Goal: Navigation & Orientation: Find specific page/section

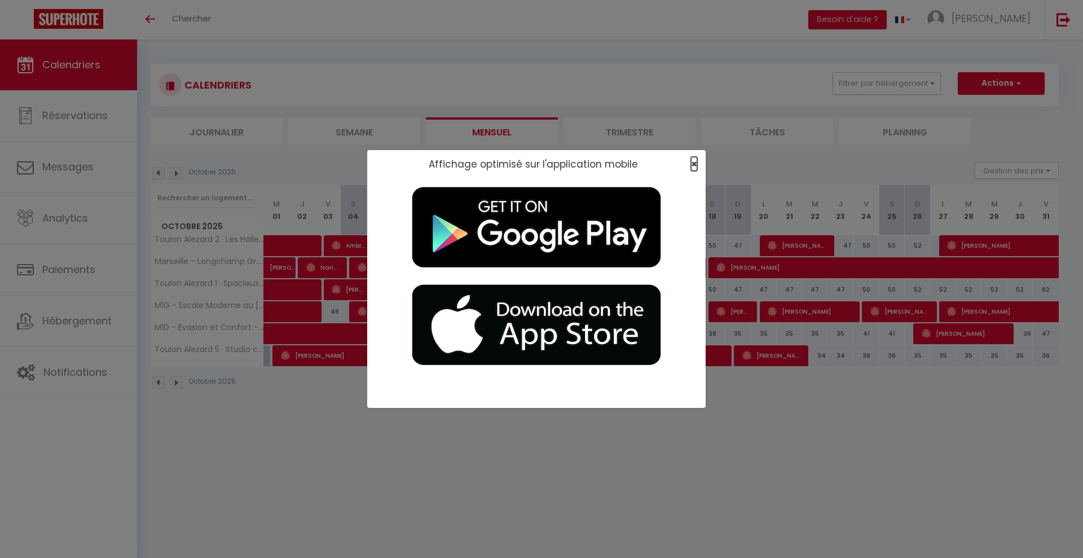
click at [694, 160] on span "×" at bounding box center [694, 164] width 6 height 14
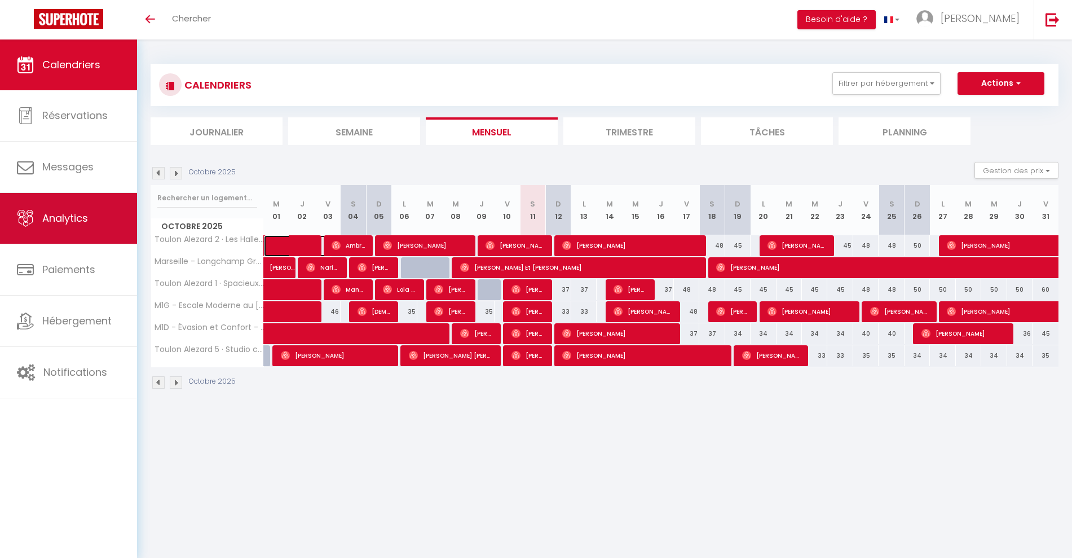
click at [87, 232] on link "Analytics" at bounding box center [68, 218] width 137 height 51
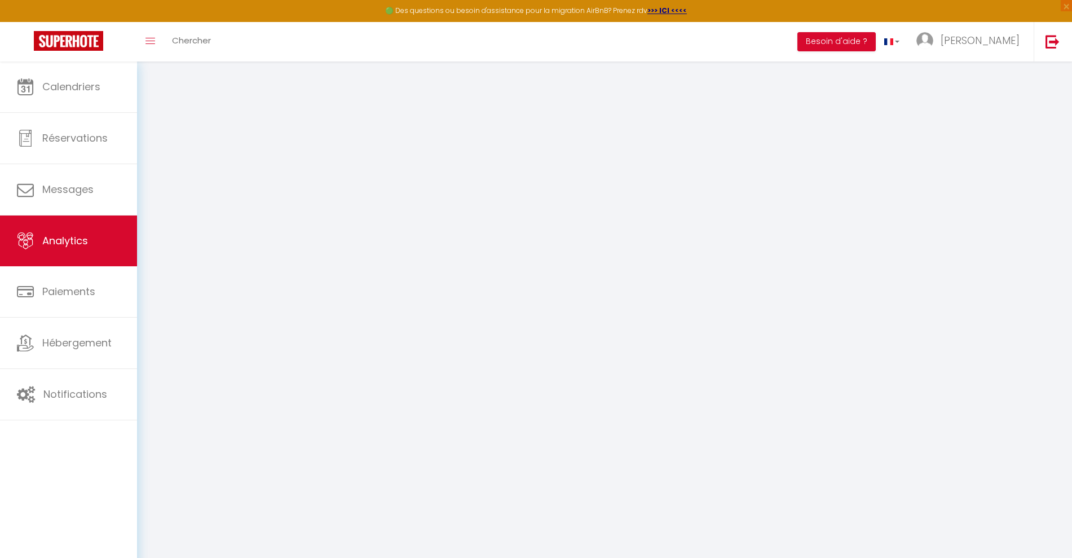
select select "2025"
select select "10"
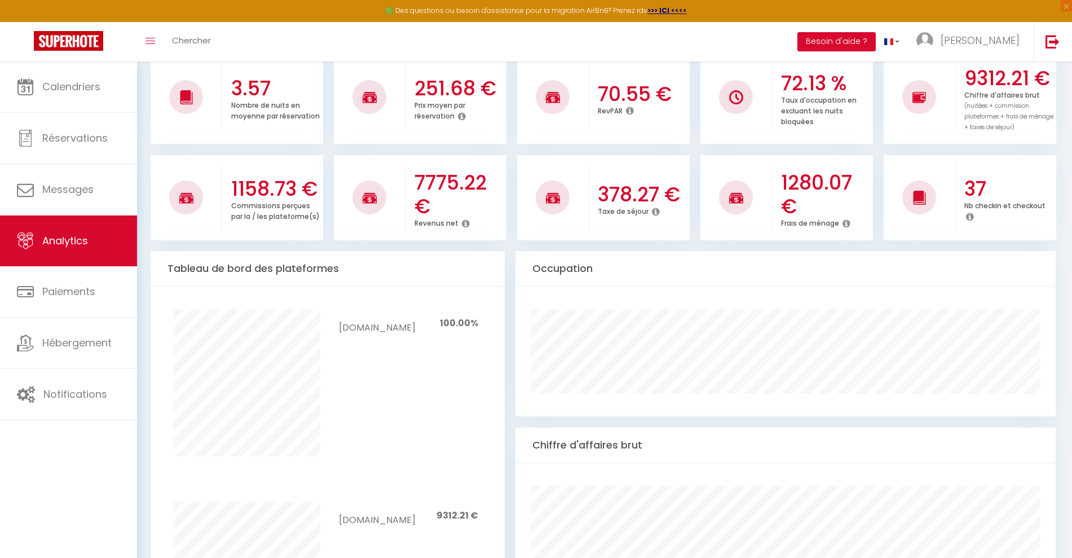
scroll to position [141, 0]
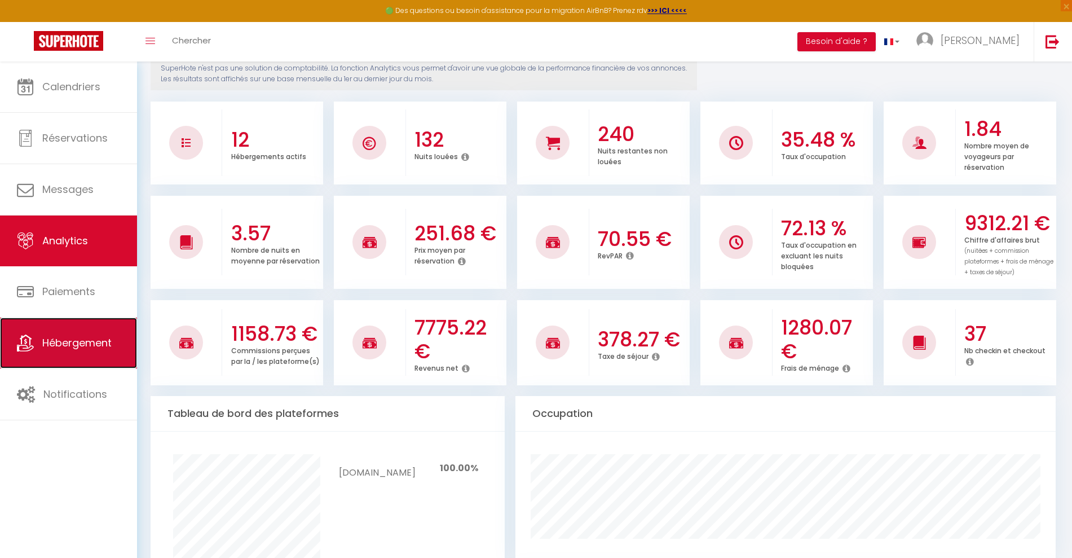
click at [72, 324] on link "Hébergement" at bounding box center [68, 343] width 137 height 51
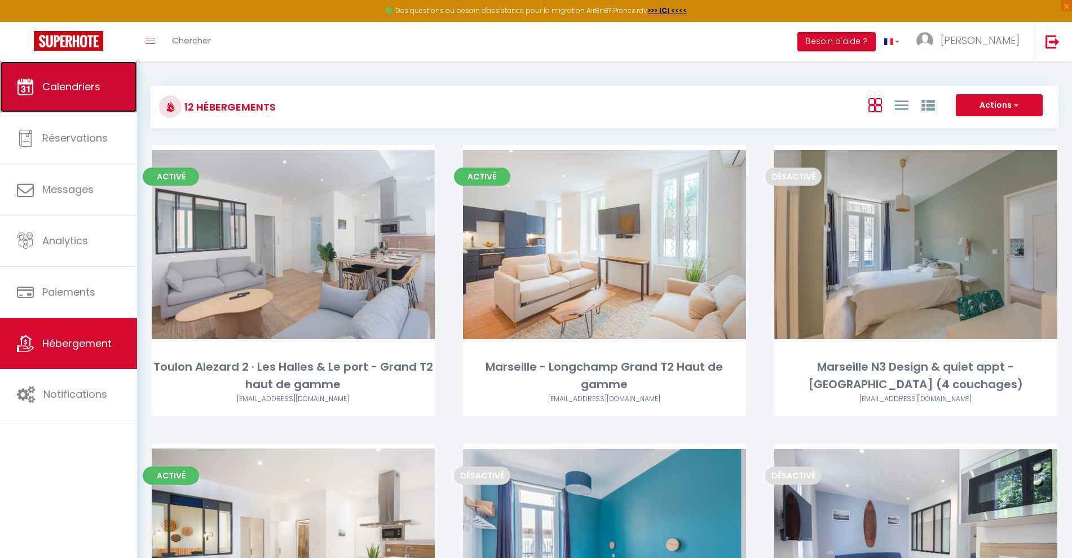
click at [78, 81] on span "Calendriers" at bounding box center [71, 87] width 58 height 14
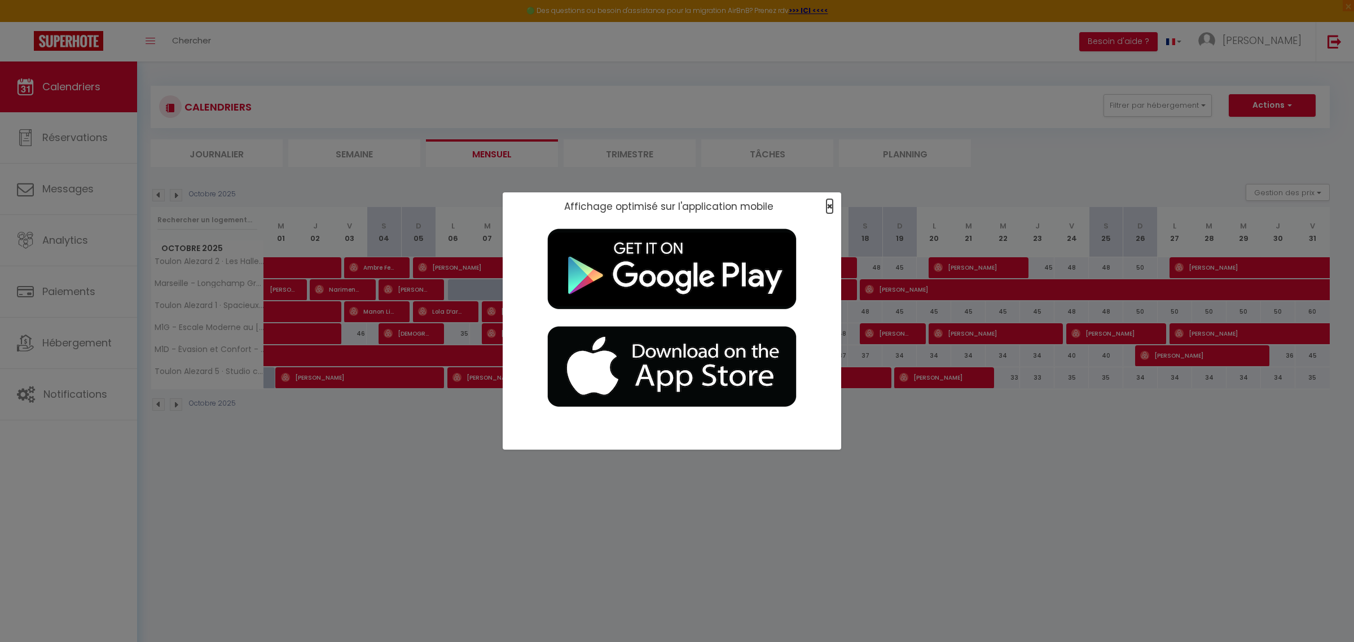
click at [829, 207] on span "×" at bounding box center [830, 206] width 6 height 14
